Goal: Find specific page/section: Find specific page/section

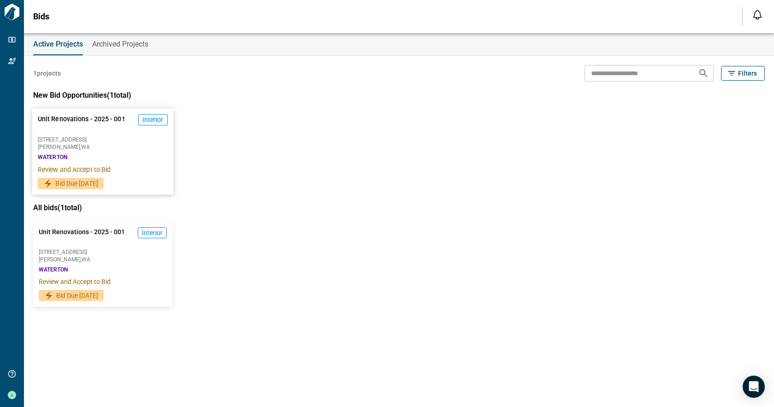
click at [147, 140] on span "[STREET_ADDRESS]" at bounding box center [103, 140] width 130 height 6
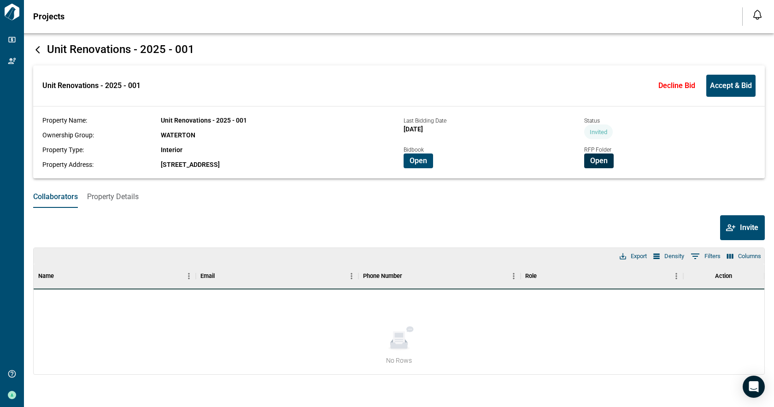
click at [590, 160] on span "Open" at bounding box center [598, 160] width 17 height 9
